Goal: Transaction & Acquisition: Purchase product/service

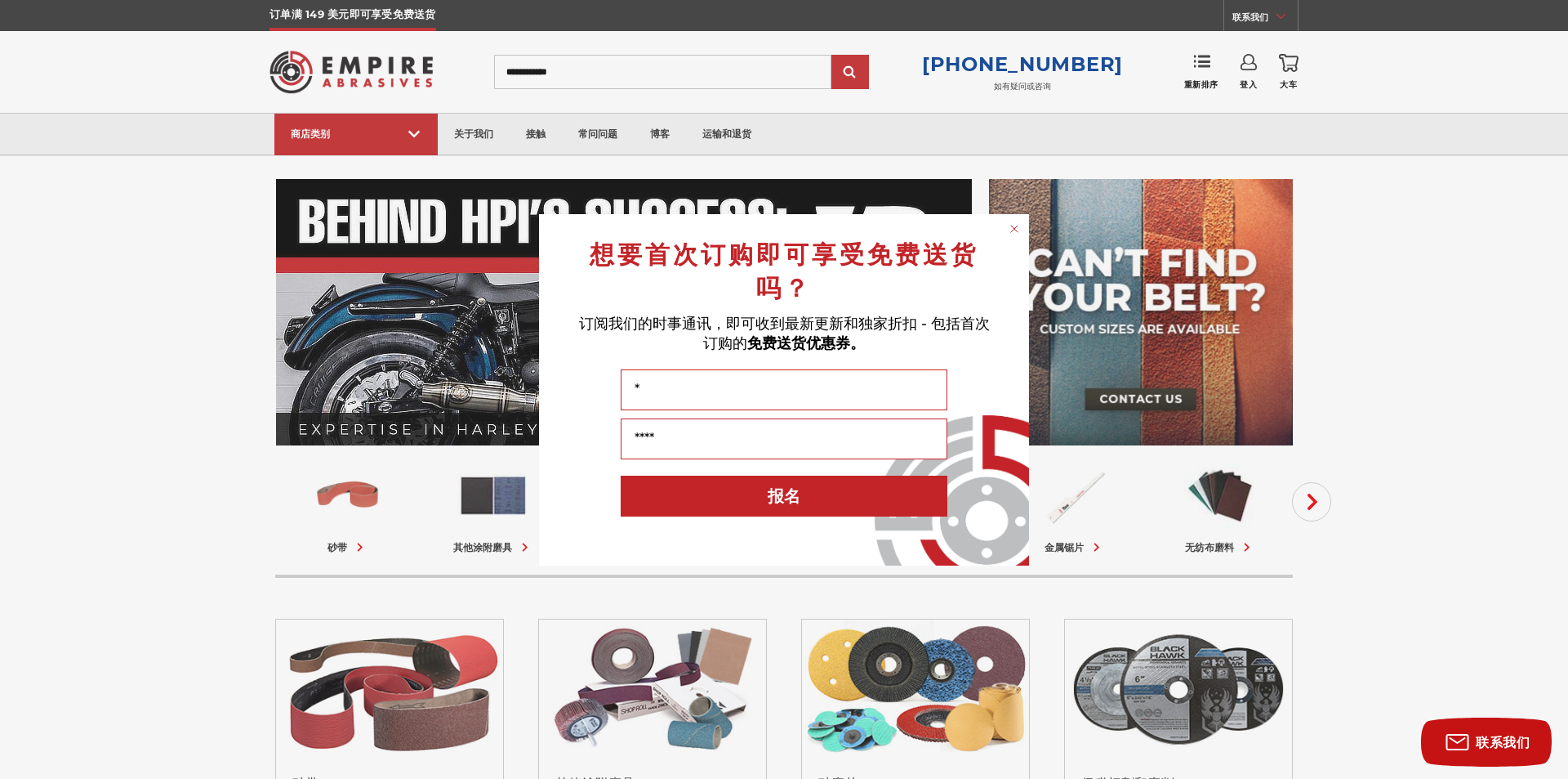
click at [148, 284] on div "Close dialog 想要首次订购即可享受免费送货吗？ 订阅我们的时事通讯，即可收到最新更新和独家折扣 - 包括 首次订购的 免费送货优惠券。 姓名 您的…" at bounding box center [784, 390] width 1568 height 779
click at [382, 126] on div "Close dialog 想要首次订购即可享受免费送货吗？ 订阅我们的时事通讯，即可收到最新更新和独家折扣 - 包括 首次订购的 免费送货优惠券。 姓名 您的…" at bounding box center [784, 390] width 1568 height 779
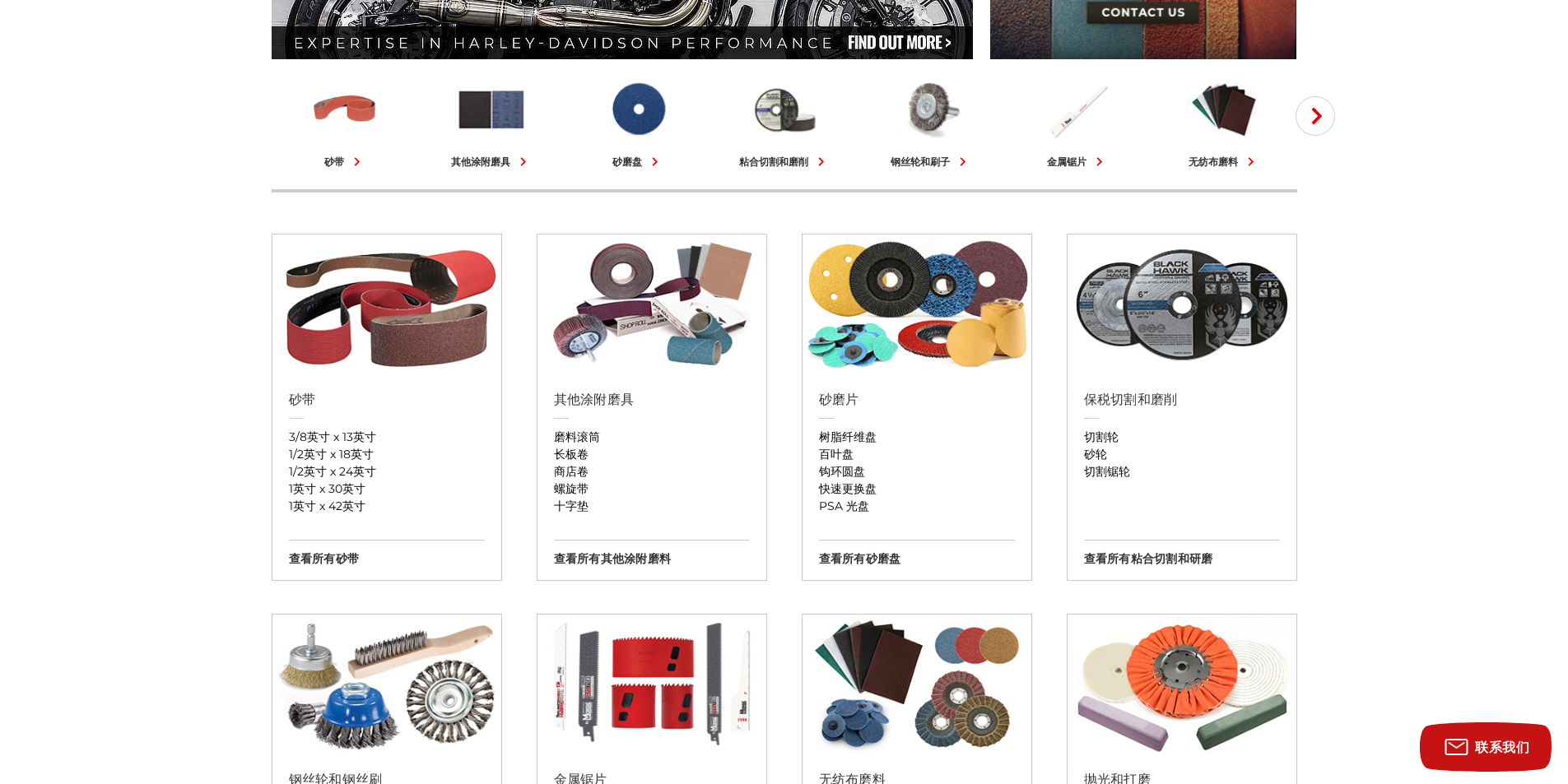
scroll to position [493, 0]
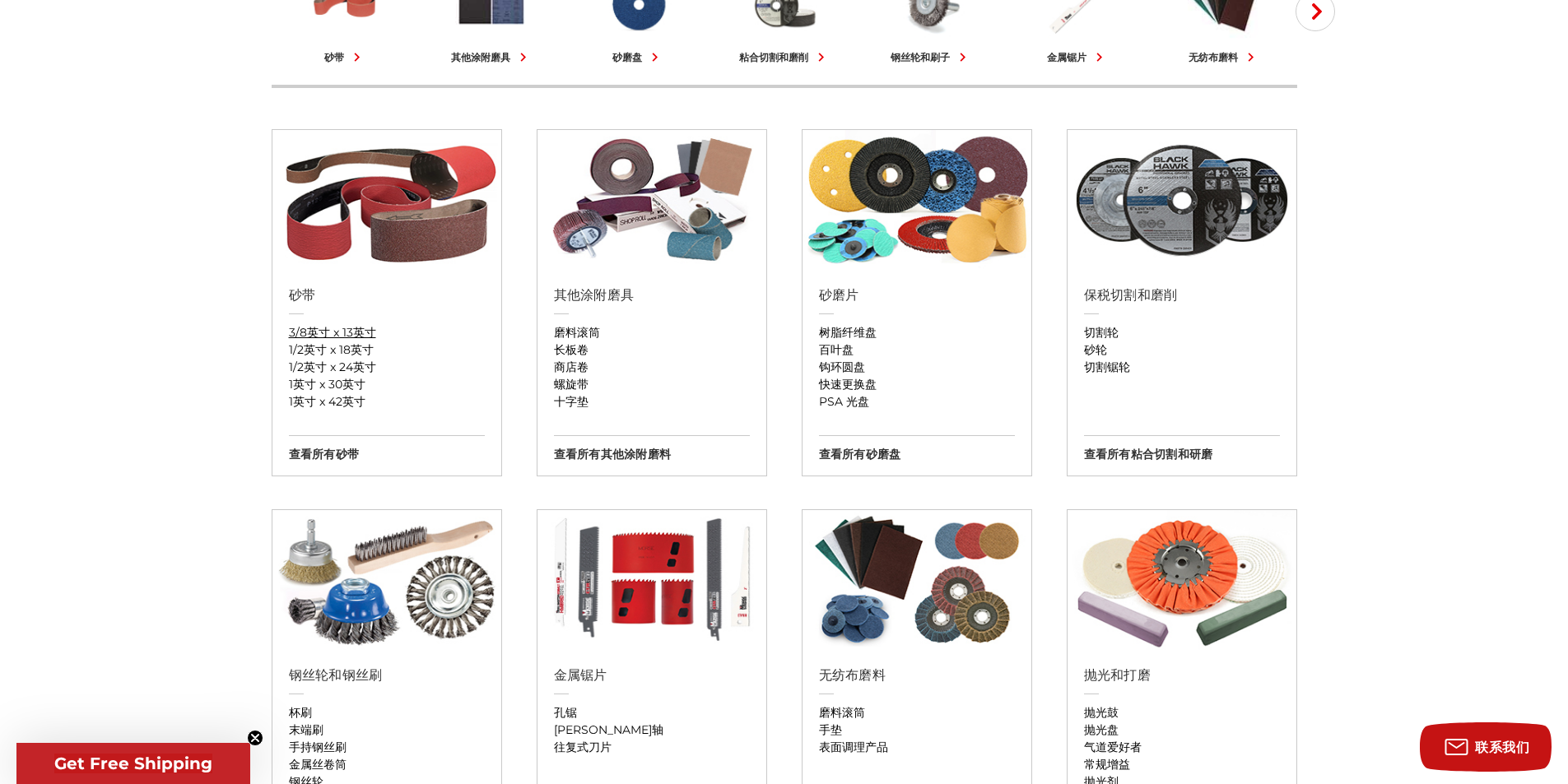
click at [367, 337] on font "3/8英寸 x 13英寸" at bounding box center [332, 332] width 87 height 15
